Goal: Task Accomplishment & Management: Manage account settings

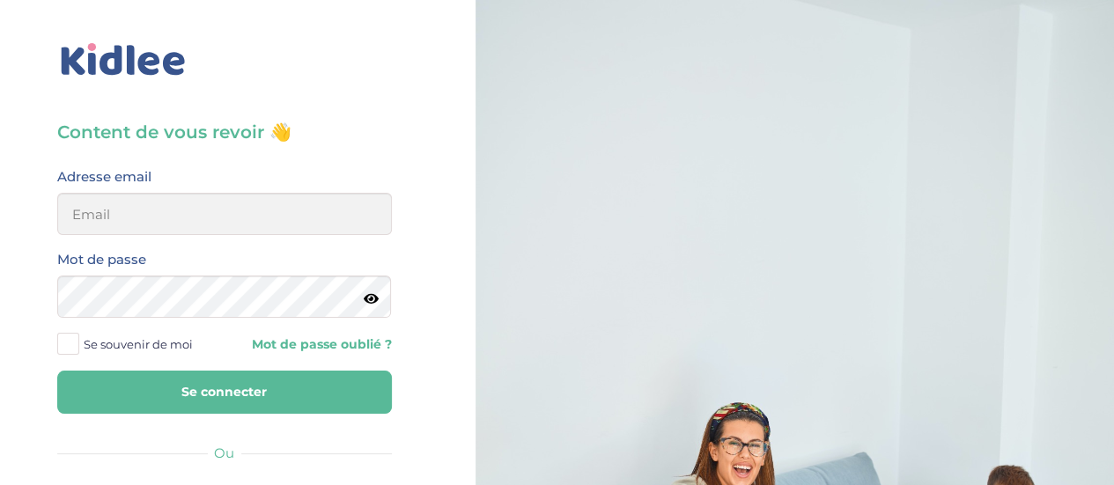
click at [143, 342] on span "Se souvenir de moi" at bounding box center [138, 344] width 109 height 23
click at [0, 0] on input "Se souvenir de moi" at bounding box center [0, 0] width 0 height 0
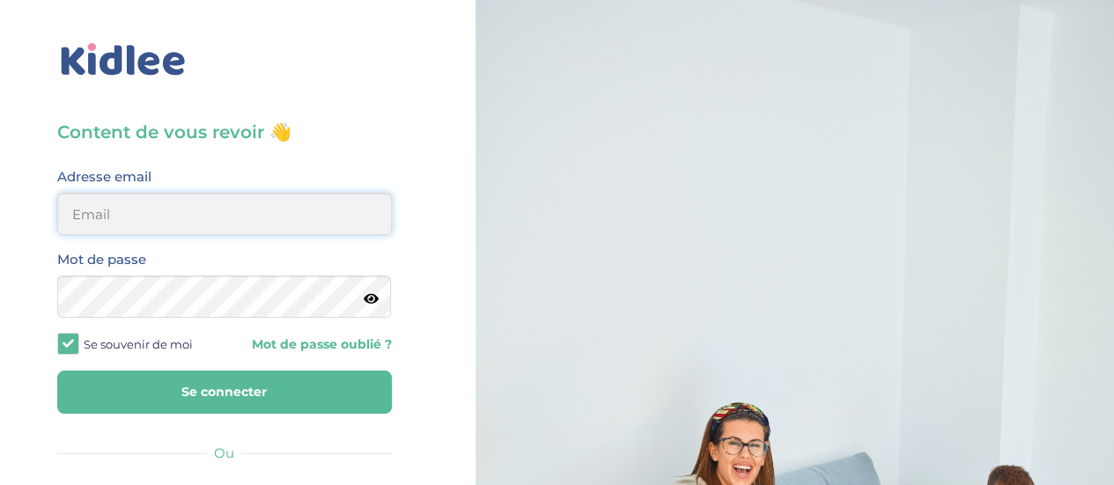
click at [195, 220] on input "email" at bounding box center [224, 214] width 335 height 42
type input "diane.sergent@hotmail.fr"
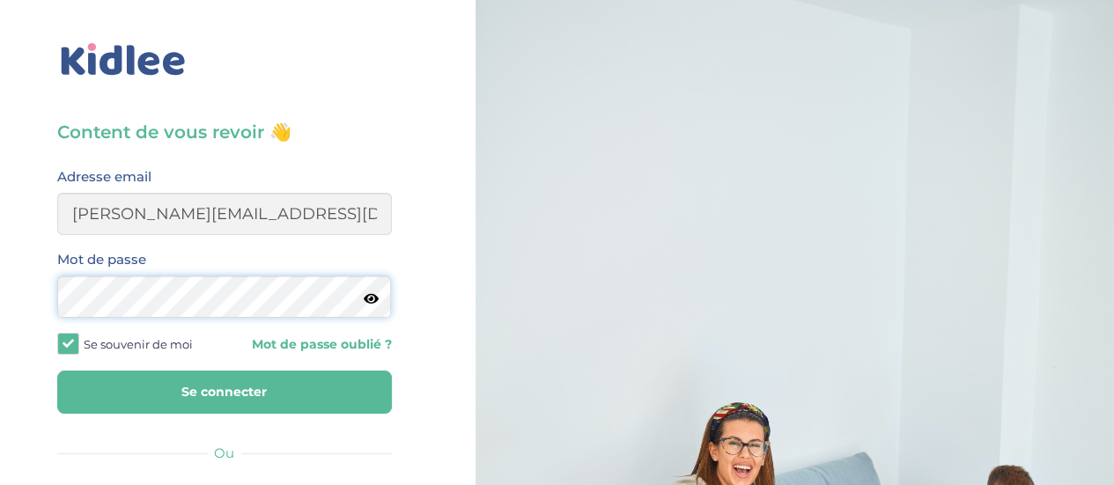
click at [57, 371] on button "Se connecter" at bounding box center [224, 392] width 335 height 43
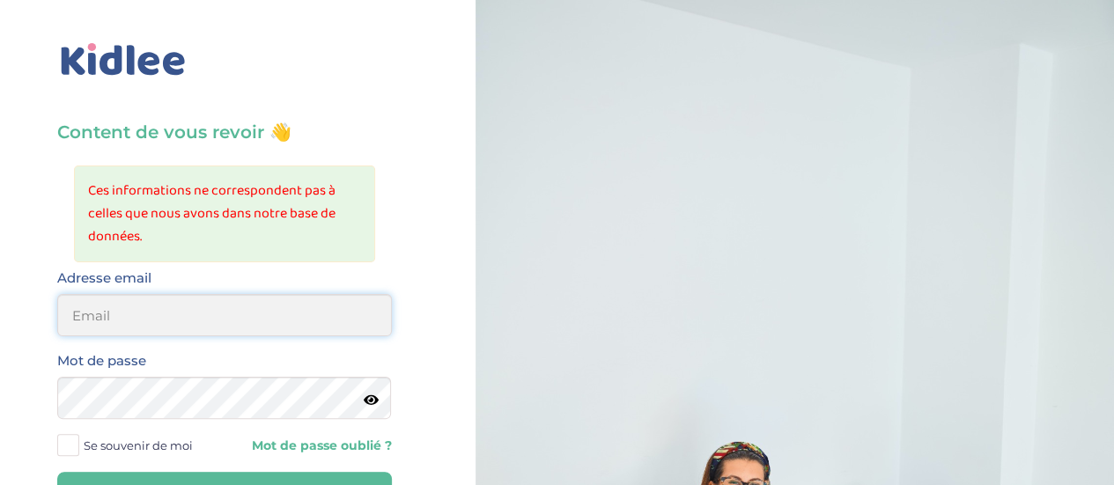
click at [184, 330] on input "email" at bounding box center [224, 315] width 335 height 42
type input "diane.sergent@hotmail.fr"
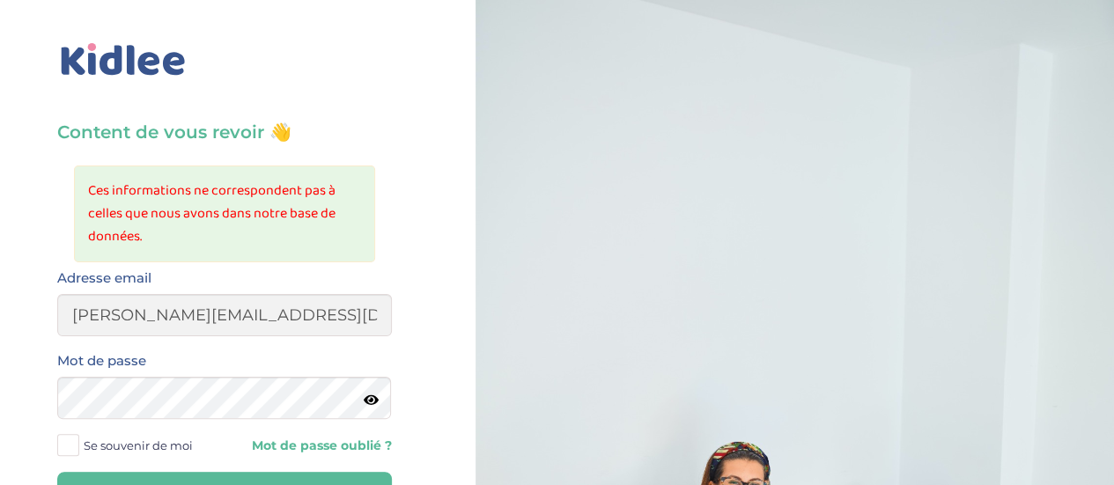
click at [144, 445] on span "Se souvenir de moi" at bounding box center [138, 445] width 109 height 23
click at [0, 0] on input "Se souvenir de moi" at bounding box center [0, 0] width 0 height 0
click at [179, 472] on button "Se connecter" at bounding box center [224, 493] width 335 height 43
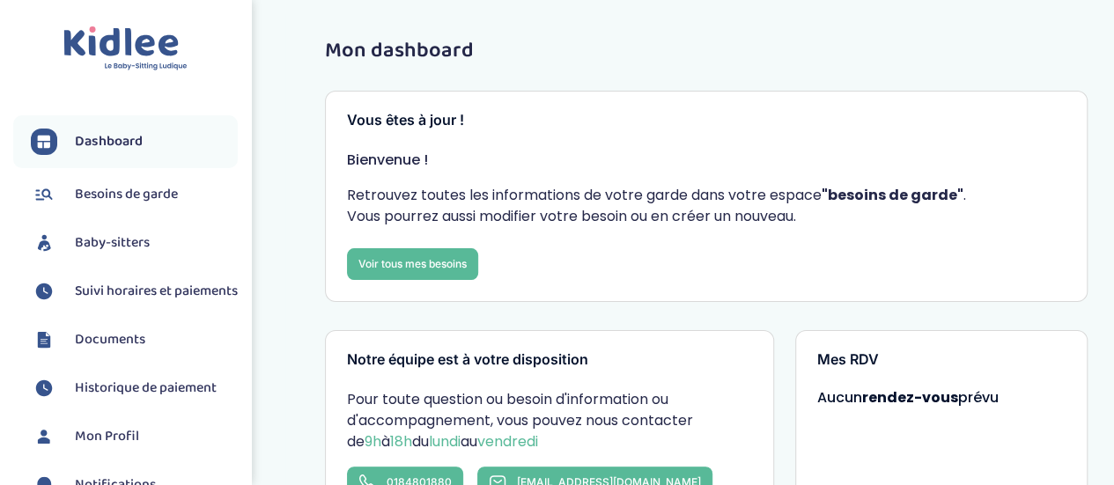
click at [185, 478] on li "Notifications" at bounding box center [125, 485] width 225 height 44
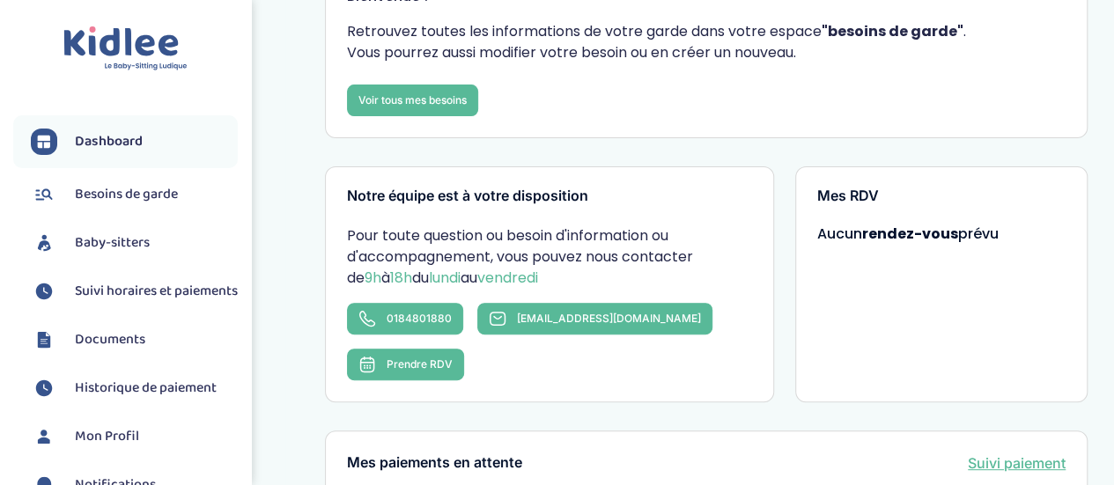
scroll to position [173, 0]
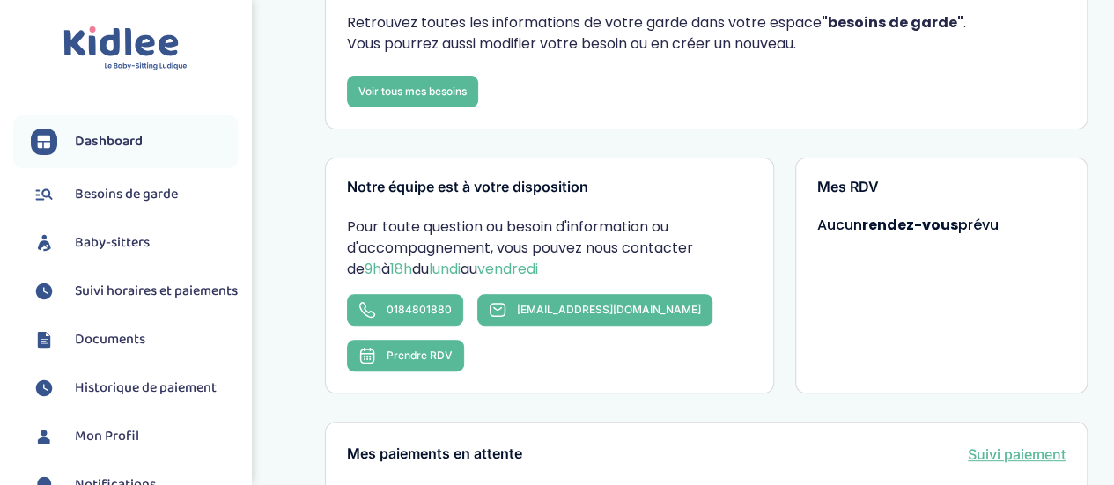
click at [110, 302] on span "Suivi horaires et paiements" at bounding box center [156, 291] width 163 height 21
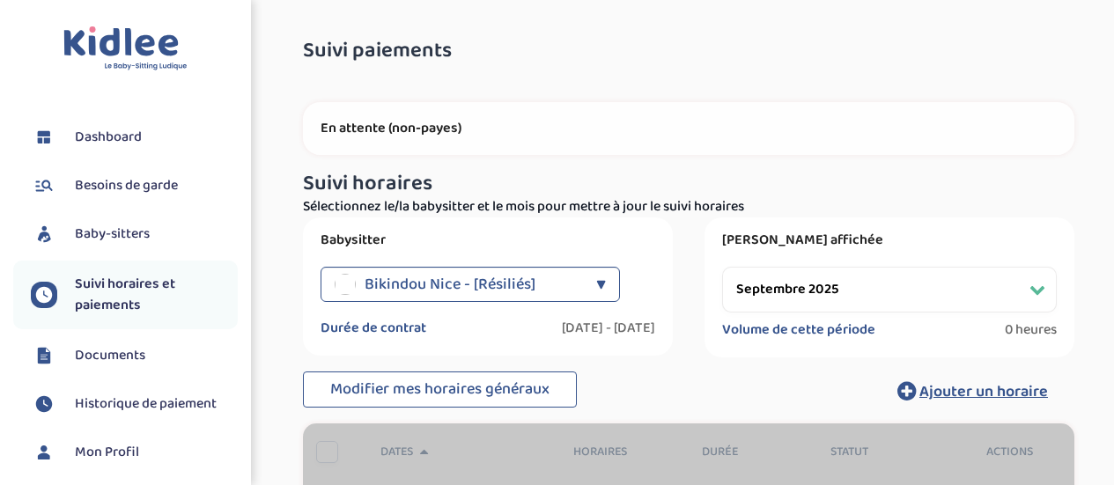
select select "septembre 2025"
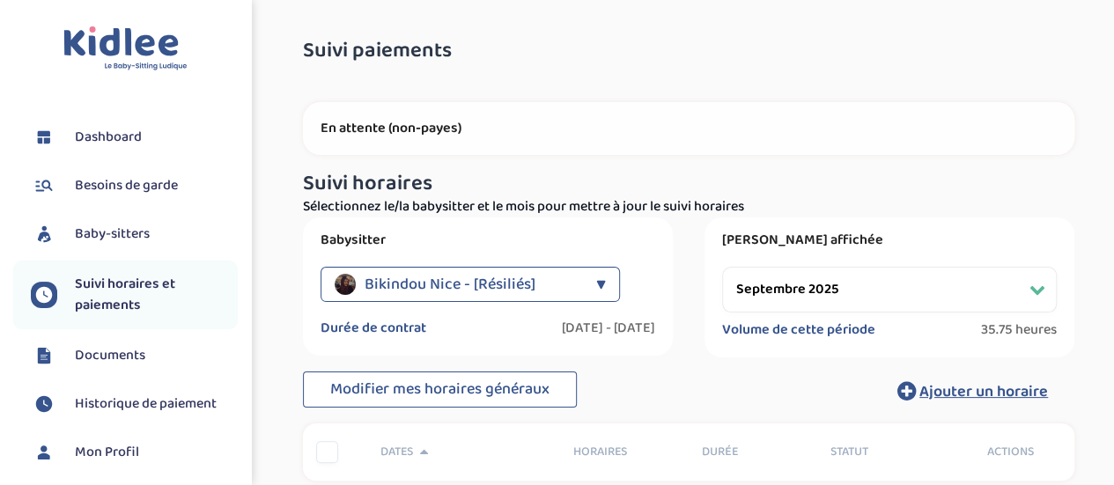
click at [105, 232] on span "Baby-sitters" at bounding box center [112, 234] width 75 height 21
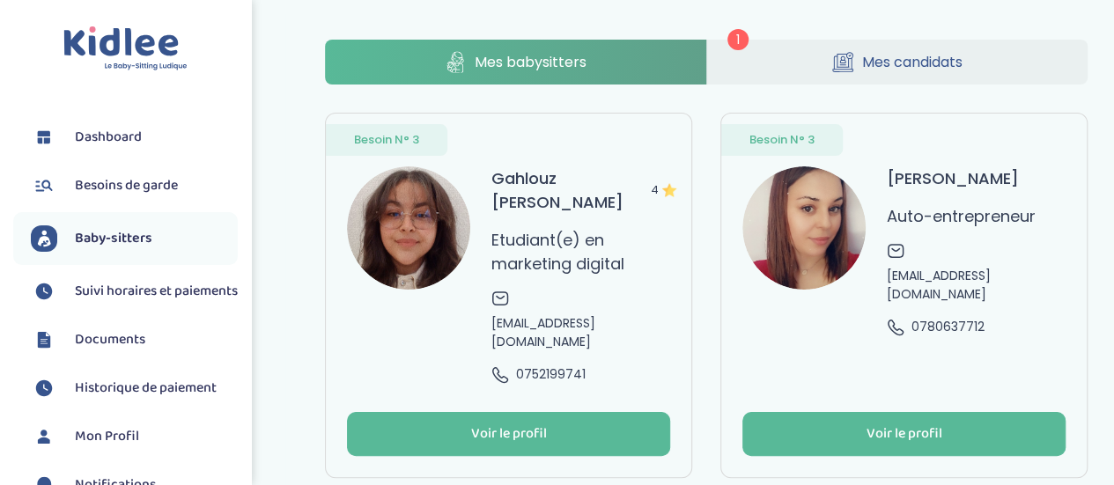
click at [933, 63] on span "Mes candidats" at bounding box center [912, 62] width 100 height 22
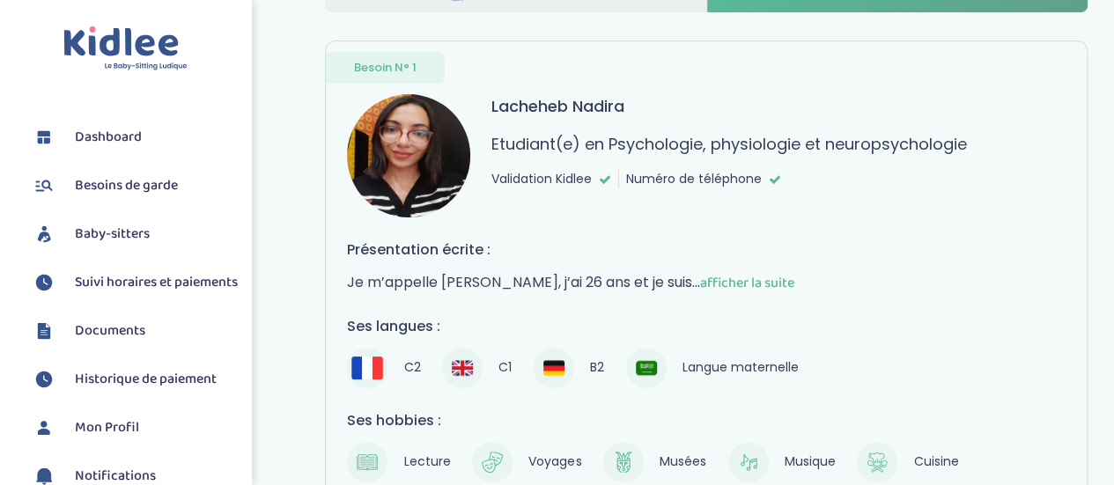
scroll to position [77, 0]
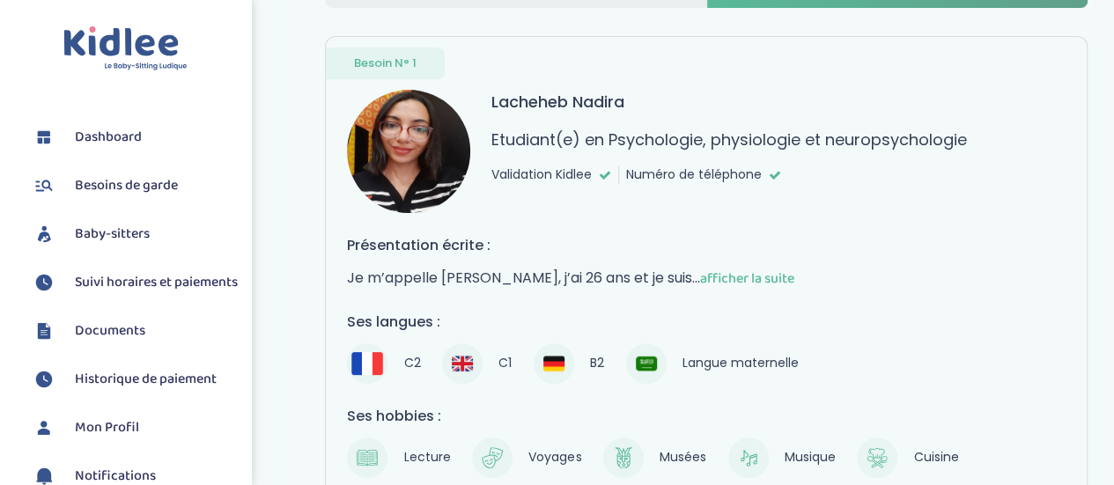
click at [791, 278] on span "afficher la suite" at bounding box center [747, 279] width 94 height 22
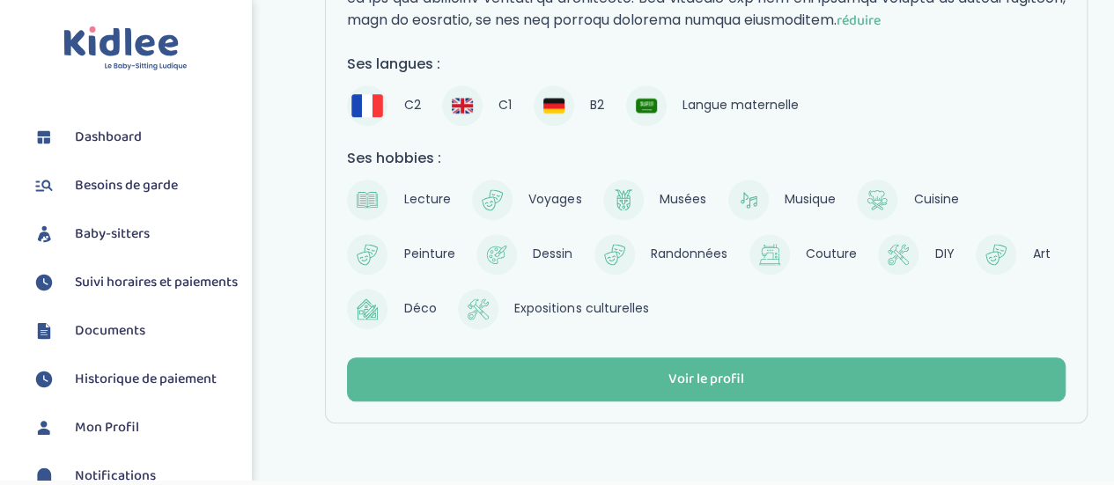
scroll to position [0, 0]
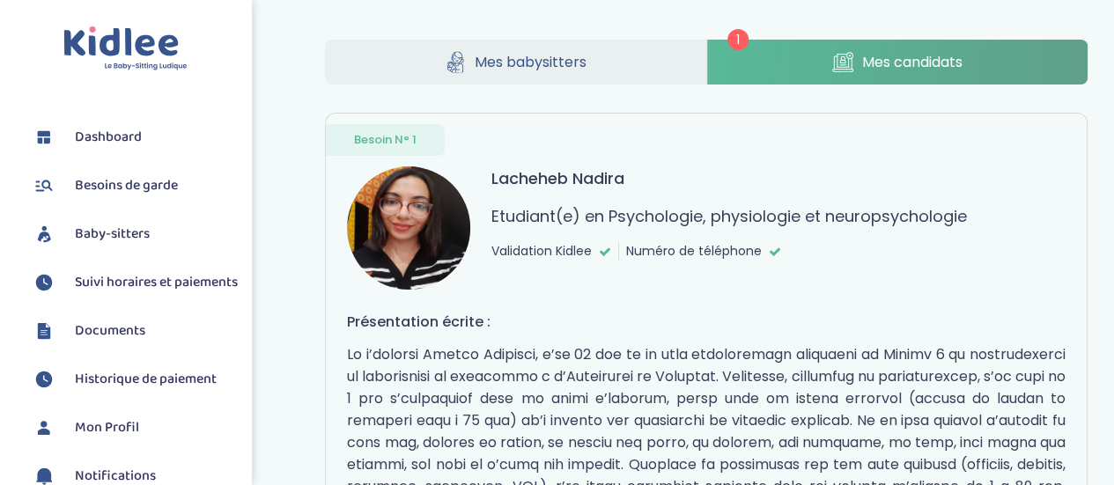
click at [106, 239] on span "Baby-sitters" at bounding box center [112, 234] width 75 height 21
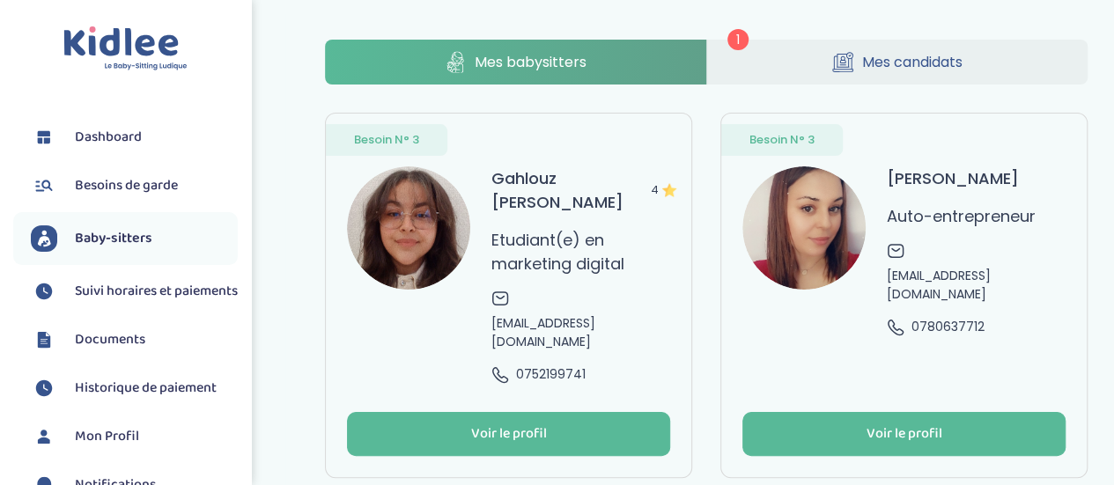
click at [120, 290] on span "Suivi horaires et paiements" at bounding box center [156, 291] width 163 height 21
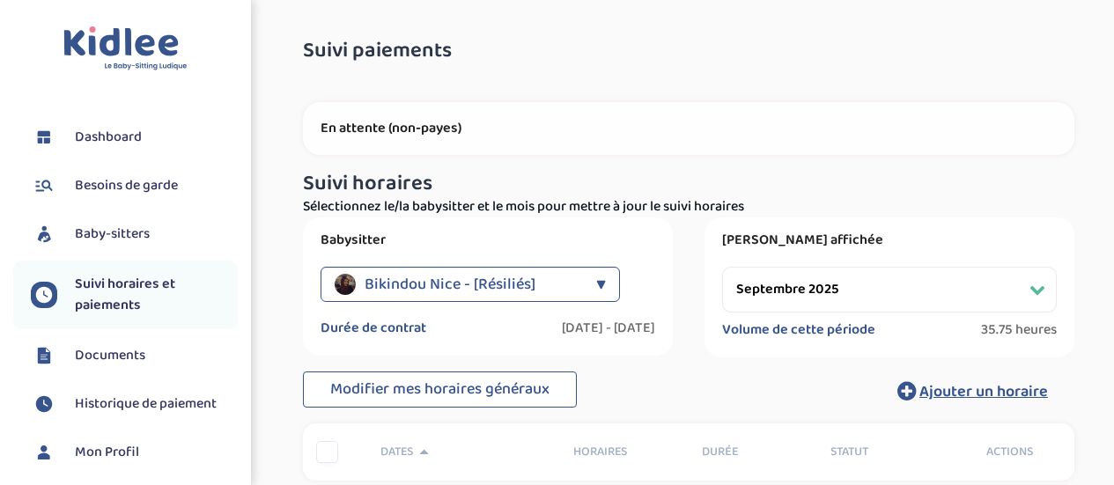
select select "septembre 2025"
click at [743, 134] on p "En attente (non-payes)" at bounding box center [688, 129] width 736 height 18
click at [151, 131] on link "Dashboard" at bounding box center [134, 137] width 207 height 26
